Goal: Find specific page/section: Find specific page/section

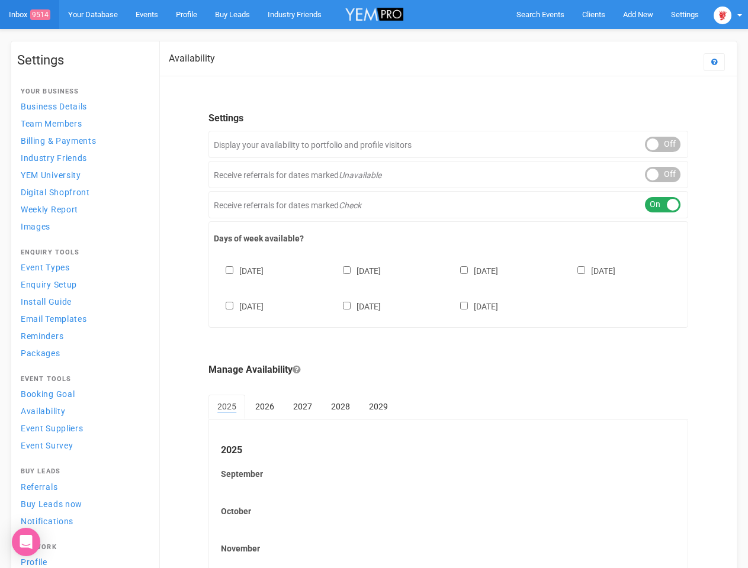
click at [373, 284] on div "[DATE] [DATE] [DATE] [DATE] [DATE] [DATE] [DATE]" at bounding box center [448, 282] width 469 height 71
click at [540, 14] on span "Search Events" at bounding box center [540, 14] width 48 height 9
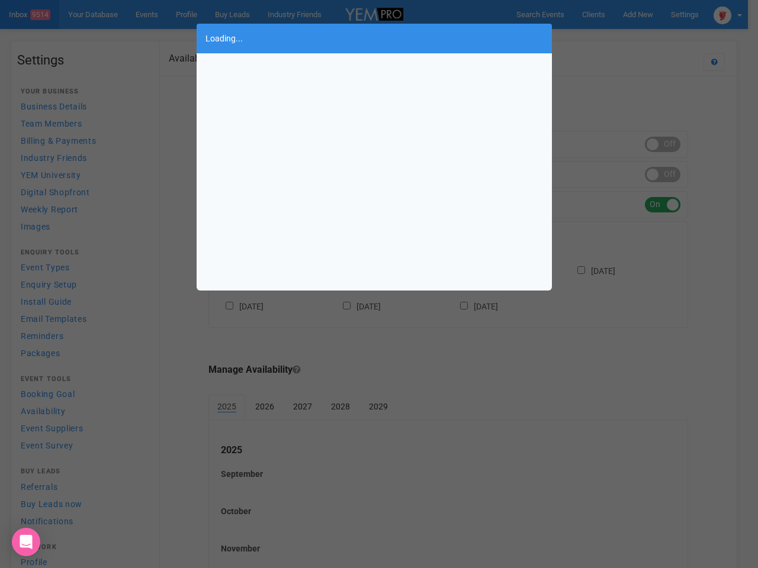
click at [637, 14] on div "Loading..." at bounding box center [379, 284] width 758 height 568
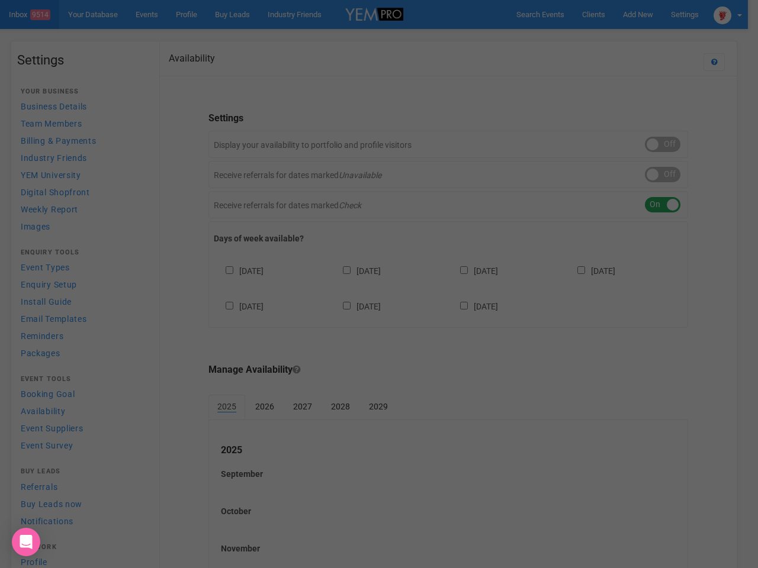
click at [610, 38] on div at bounding box center [379, 284] width 758 height 568
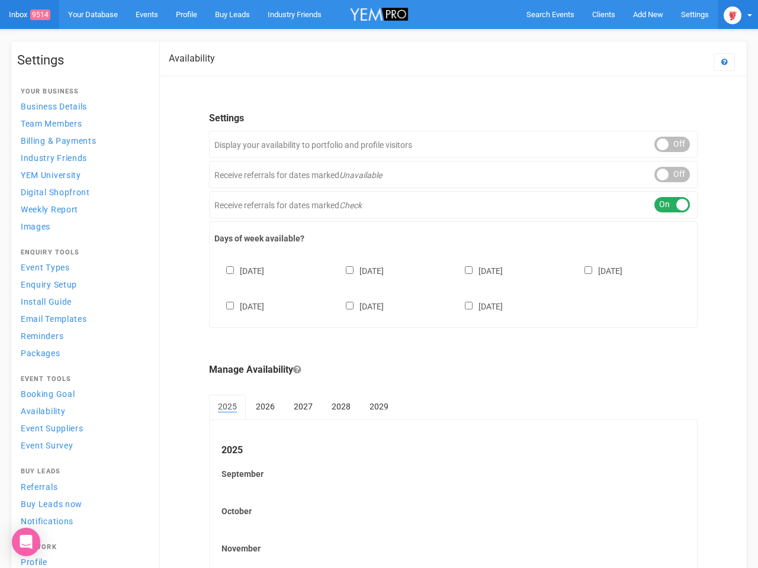
click at [727, 14] on img at bounding box center [732, 16] width 18 height 18
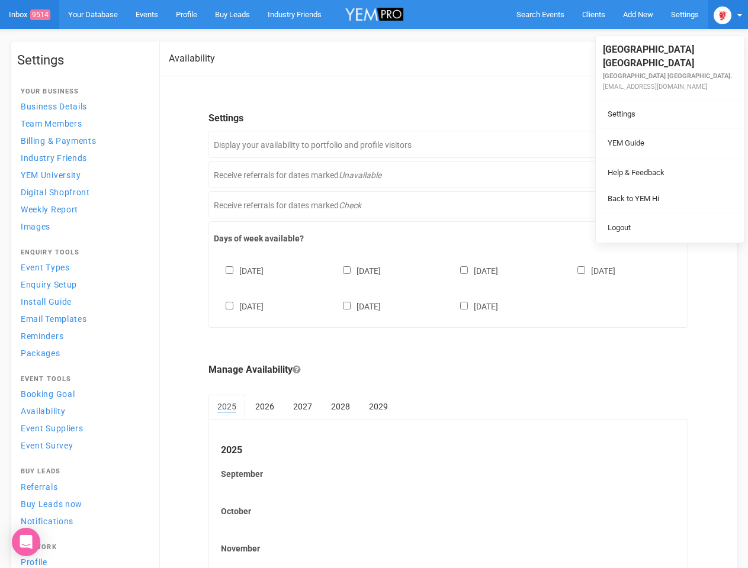
click at [662, 144] on body "Search Events Clients Add New New Client New Event New Enquiry Settings [GEOGRA…" at bounding box center [374, 342] width 748 height 685
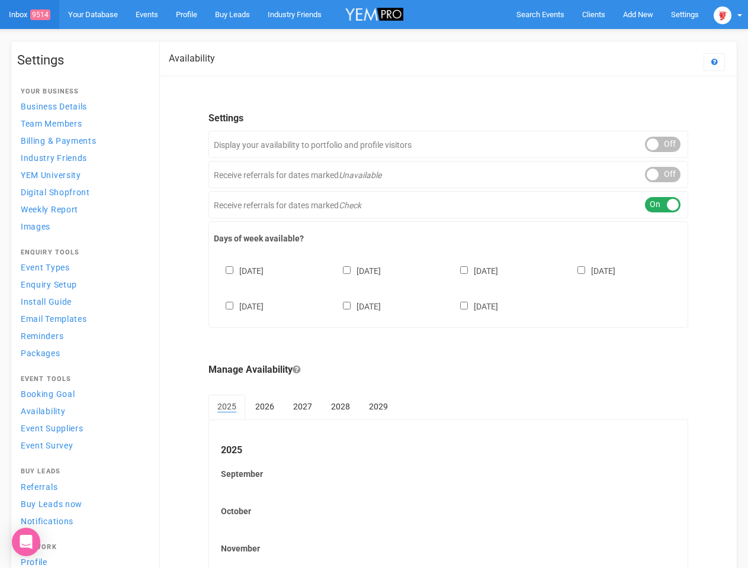
click at [662, 175] on body "Search Events Clients Add New New Client New Event New Enquiry Settings [GEOGRA…" at bounding box center [374, 342] width 748 height 685
click at [662, 205] on div "ON OFF" at bounding box center [663, 204] width 36 height 15
click at [448, 287] on div "[DATE] [DATE] [DATE] [DATE] [DATE] [DATE] [DATE]" at bounding box center [448, 282] width 469 height 71
